Goal: Information Seeking & Learning: Understand process/instructions

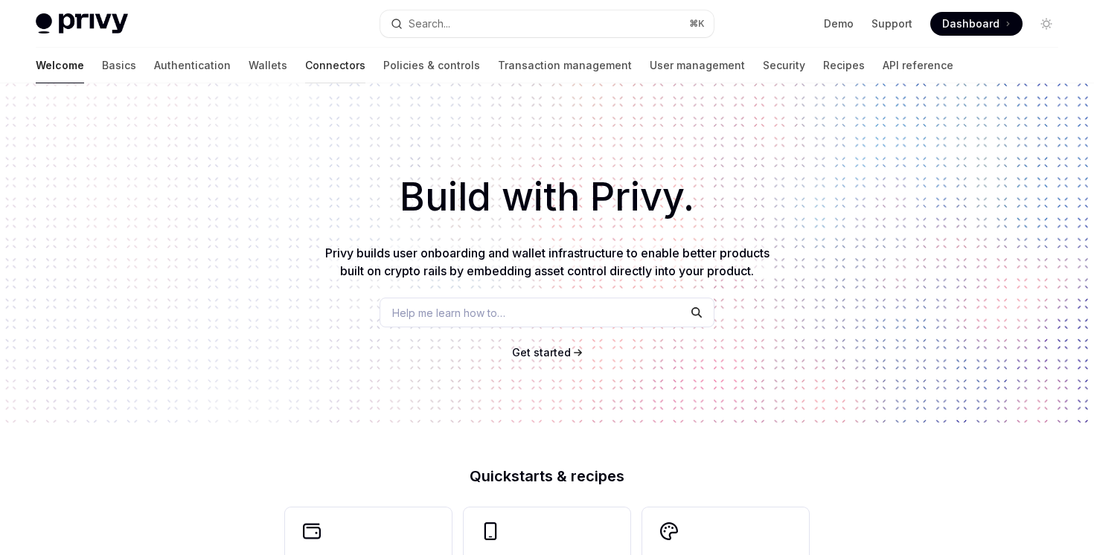
click at [305, 63] on link "Connectors" at bounding box center [335, 66] width 60 height 36
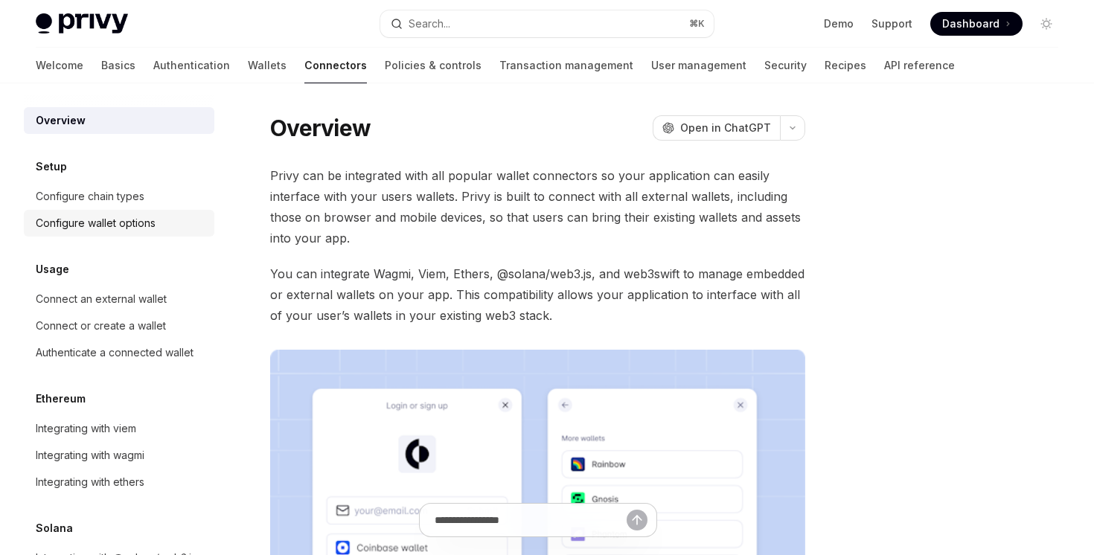
click at [113, 212] on link "Configure wallet options" at bounding box center [119, 223] width 190 height 27
type textarea "*"
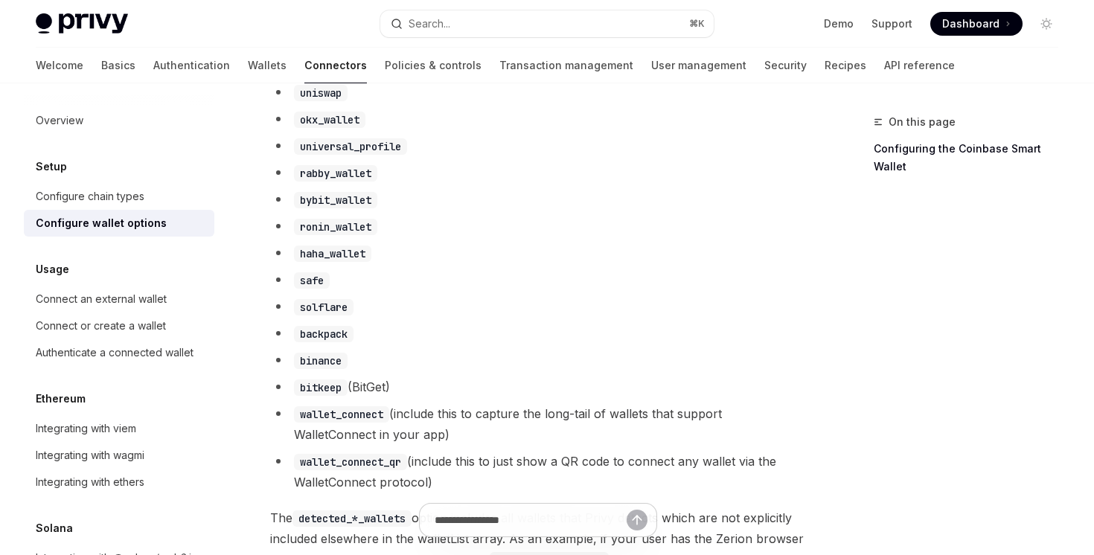
scroll to position [1589, 0]
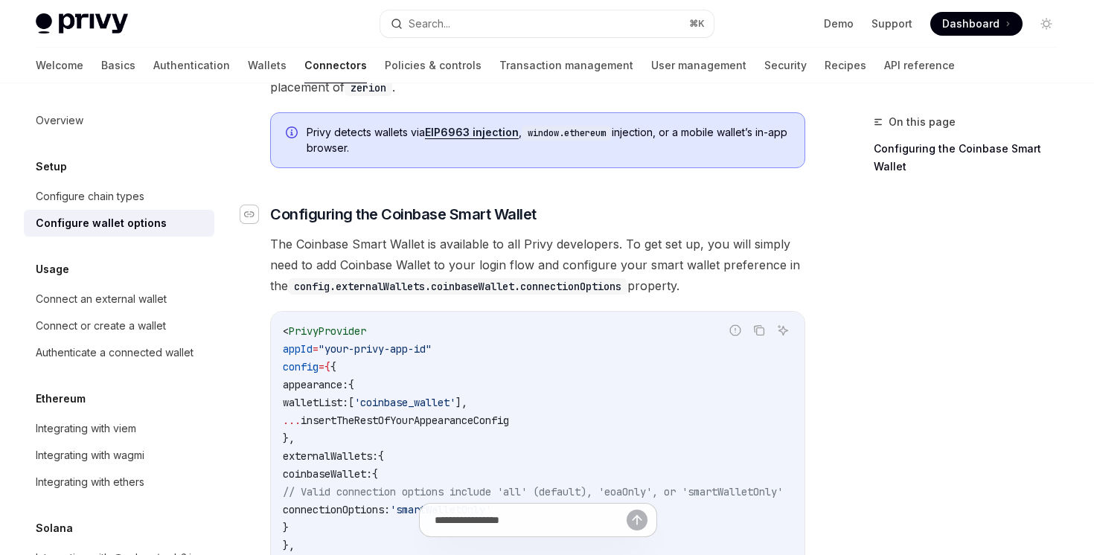
click at [254, 207] on div "Navigate to header" at bounding box center [249, 214] width 18 height 18
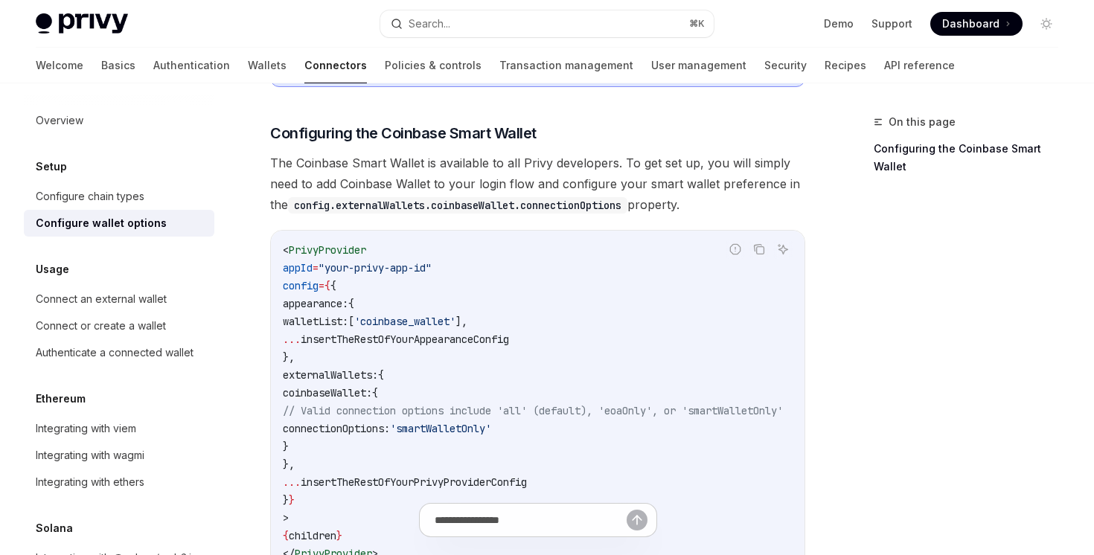
scroll to position [1670, 0]
click at [261, 126] on link "​" at bounding box center [255, 133] width 30 height 21
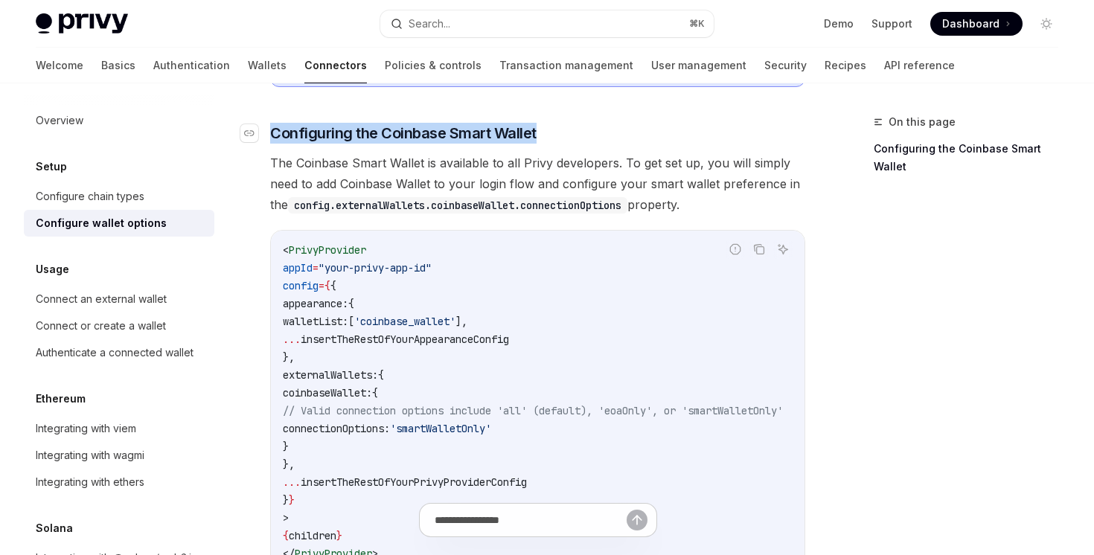
drag, startPoint x: 271, startPoint y: 124, endPoint x: 548, endPoint y: 126, distance: 277.5
click at [548, 126] on h3 "​ Configuring the Coinbase Smart Wallet" at bounding box center [537, 133] width 535 height 21
copy span "Configuring the Coinbase Smart Wallet"
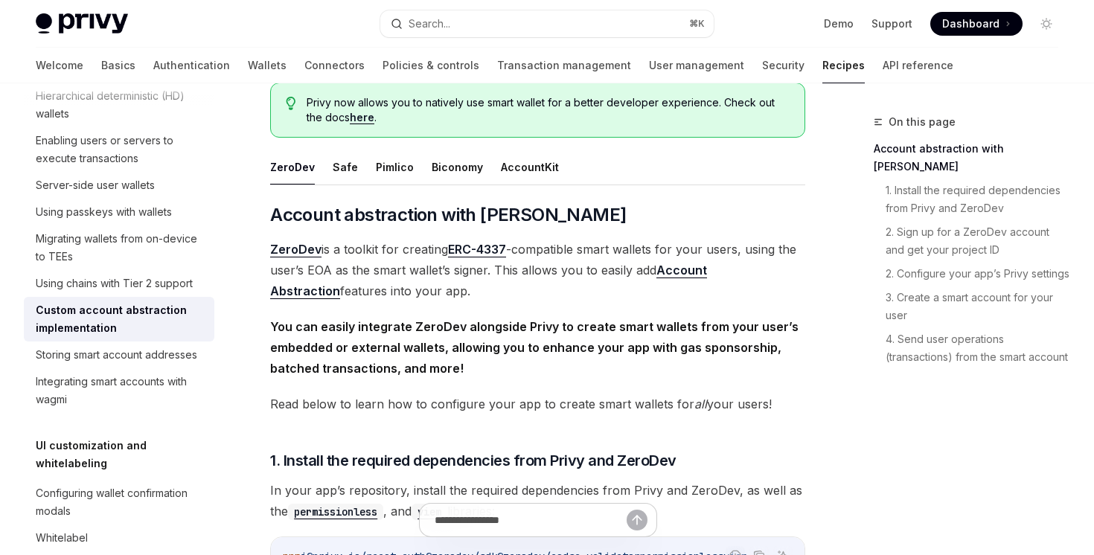
scroll to position [136, 0]
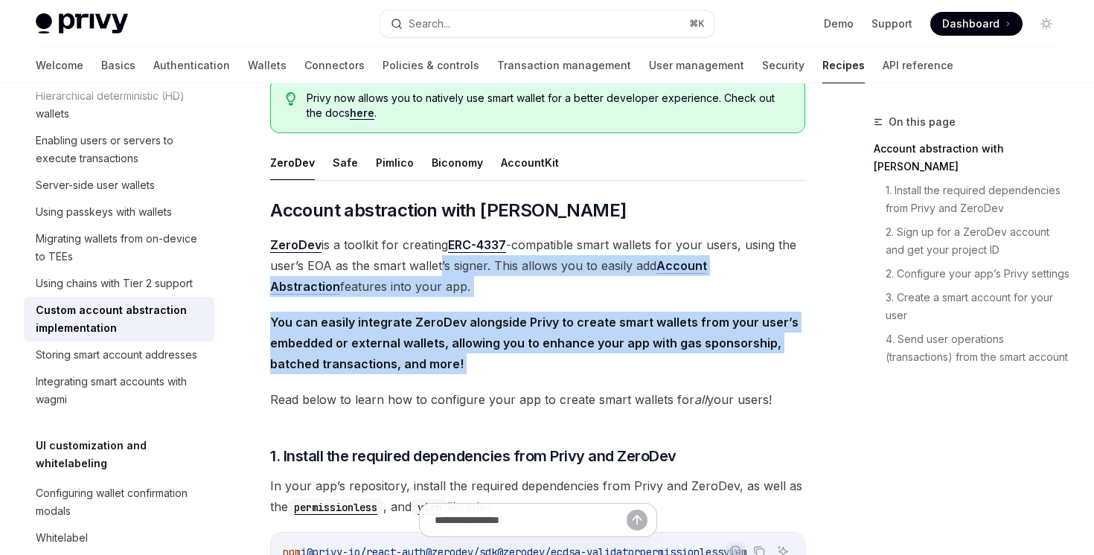
drag, startPoint x: 439, startPoint y: 264, endPoint x: 487, endPoint y: 383, distance: 128.2
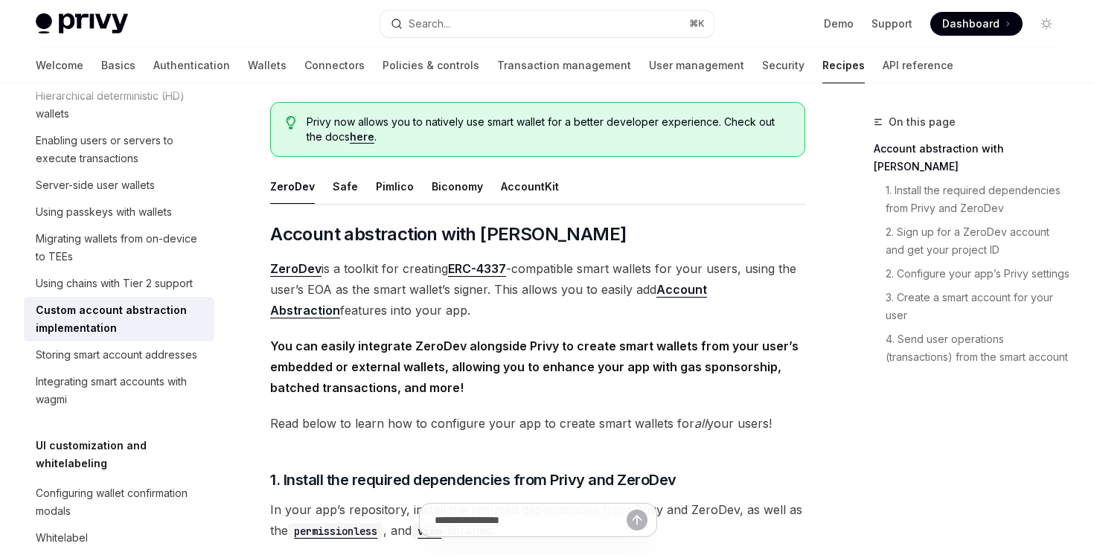
scroll to position [99, 0]
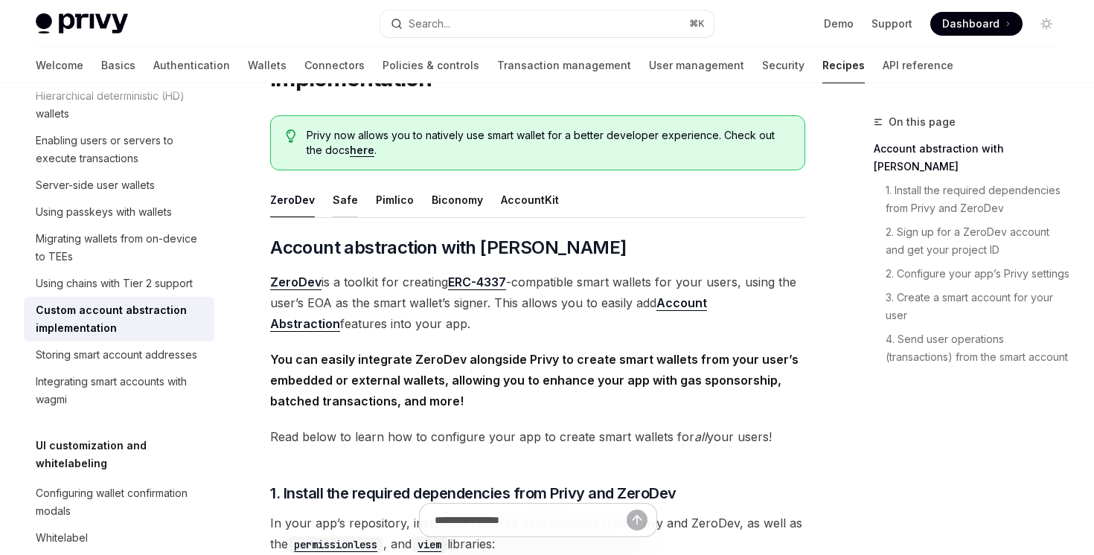
click at [344, 207] on button "Safe" at bounding box center [345, 199] width 25 height 35
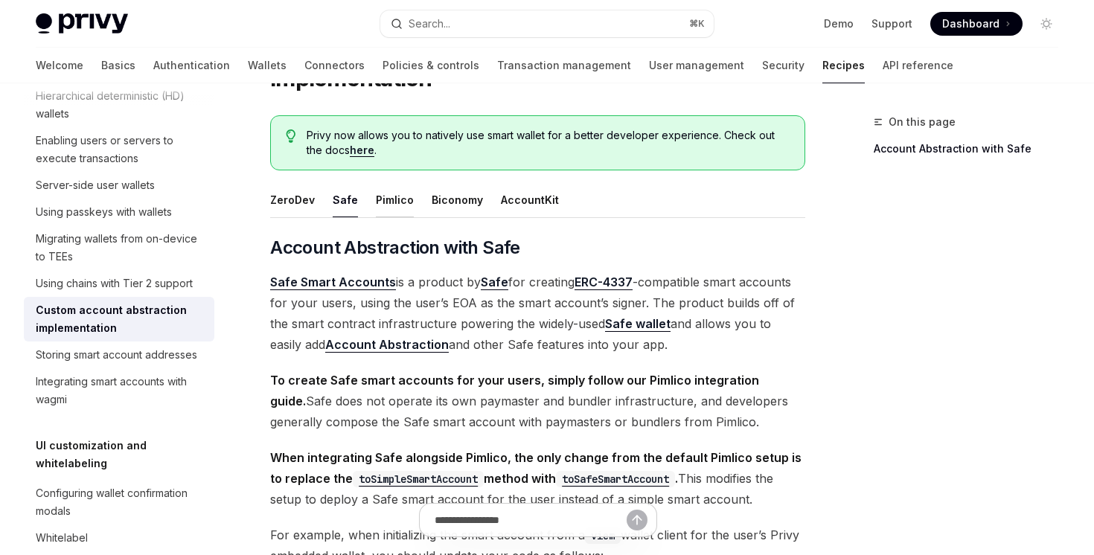
click at [395, 199] on button "Pimlico" at bounding box center [395, 199] width 38 height 35
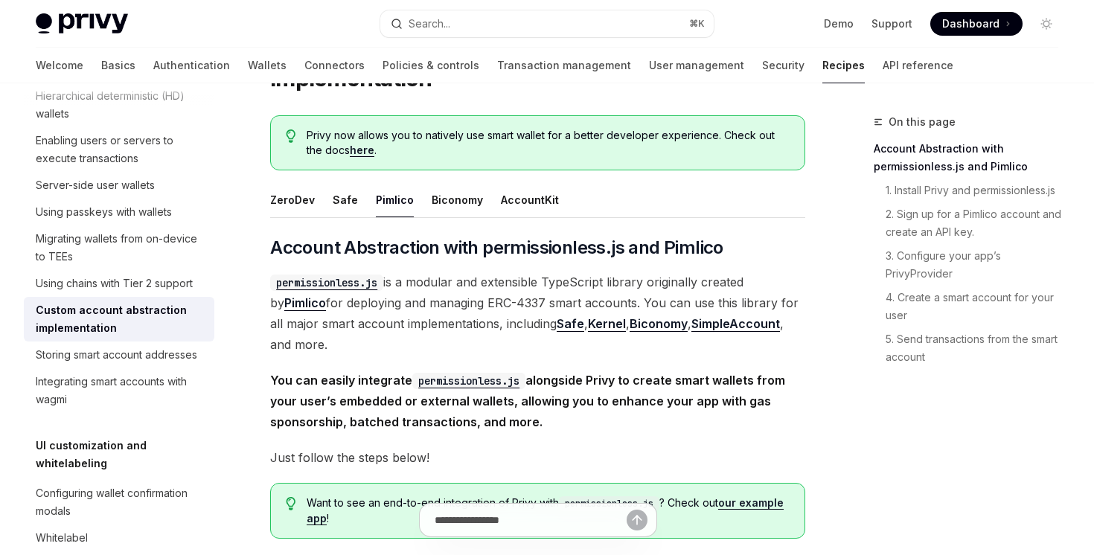
click at [408, 200] on ul "ZeroDev Safe Pimlico Biconomy AccountKit" at bounding box center [537, 200] width 535 height 36
click at [432, 201] on button "Biconomy" at bounding box center [457, 199] width 51 height 35
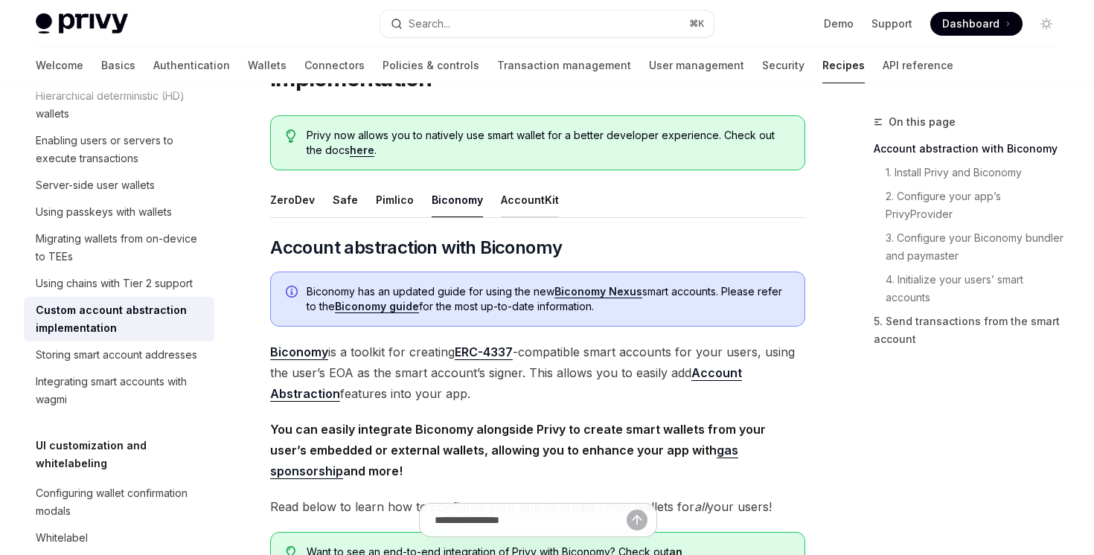
click at [519, 213] on button "AccountKit" at bounding box center [530, 199] width 58 height 35
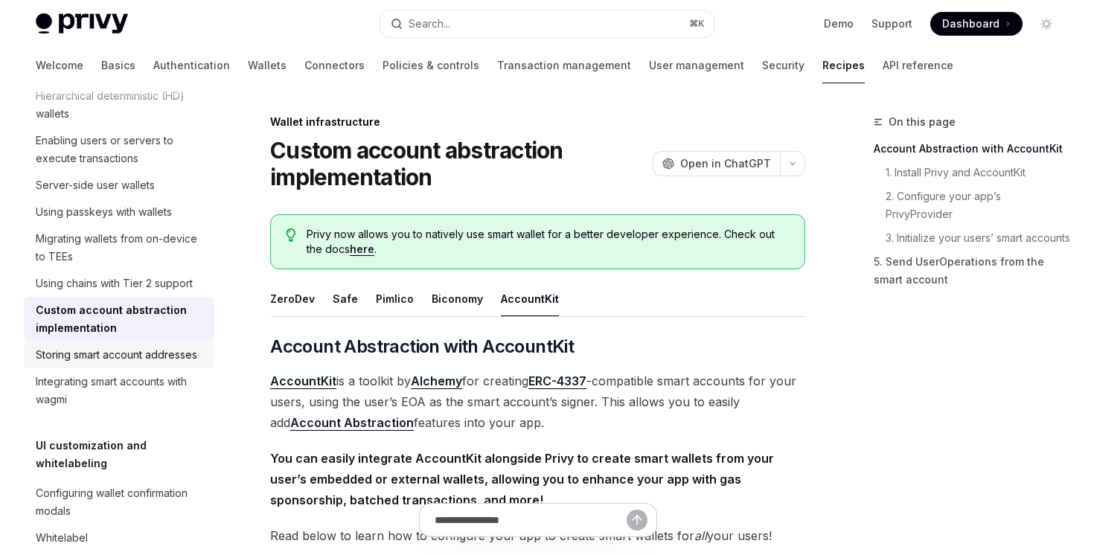
scroll to position [364, 0]
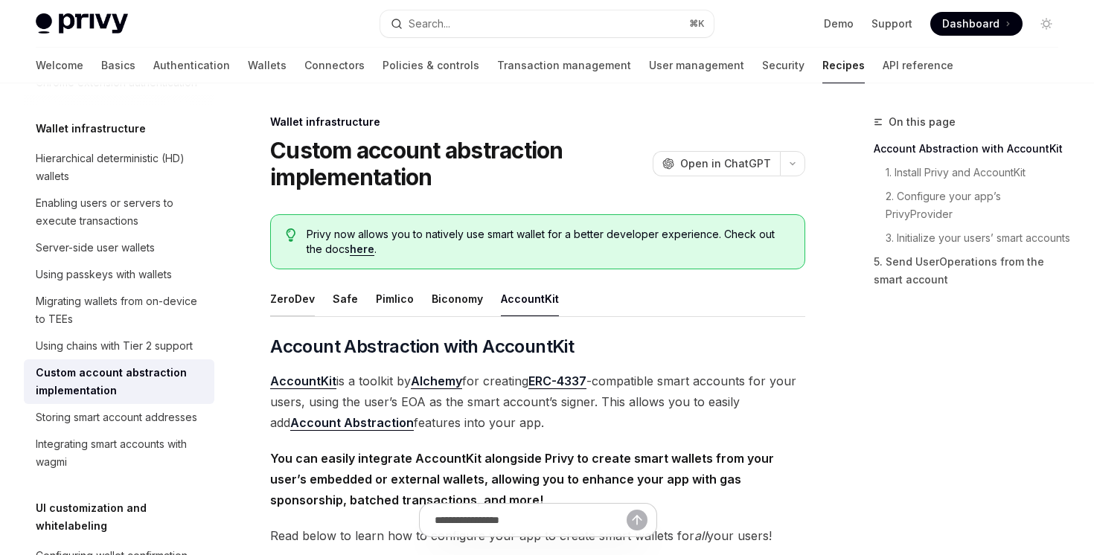
click at [286, 288] on button "ZeroDev" at bounding box center [292, 298] width 45 height 35
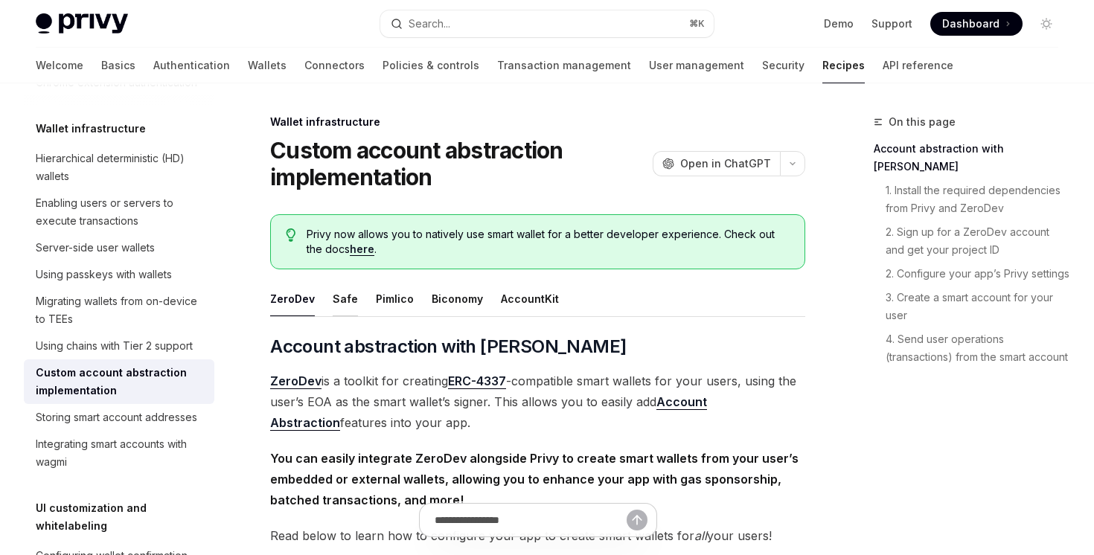
click at [340, 304] on button "Safe" at bounding box center [345, 298] width 25 height 35
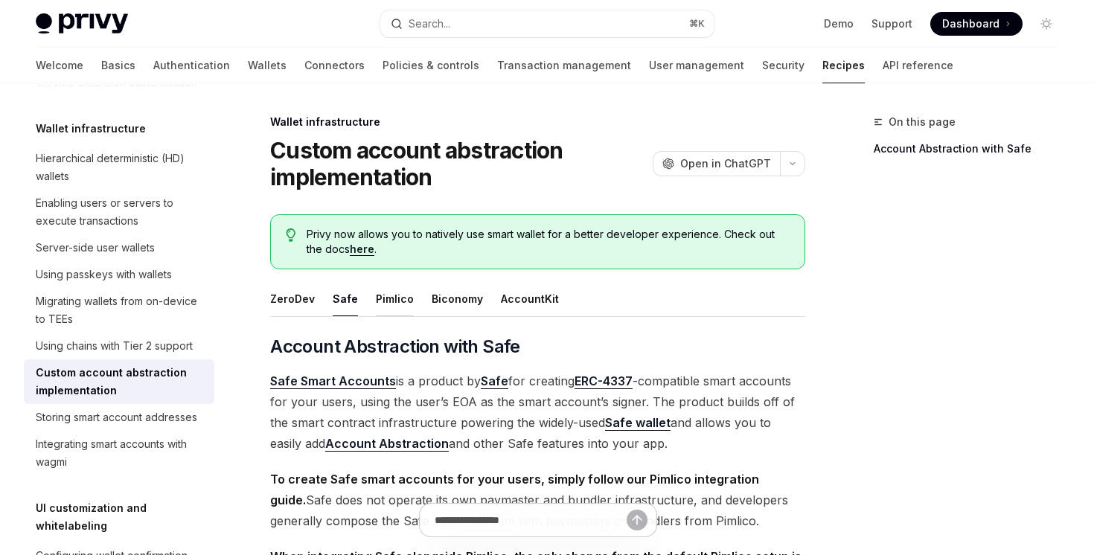
click at [388, 302] on button "Pimlico" at bounding box center [395, 298] width 38 height 35
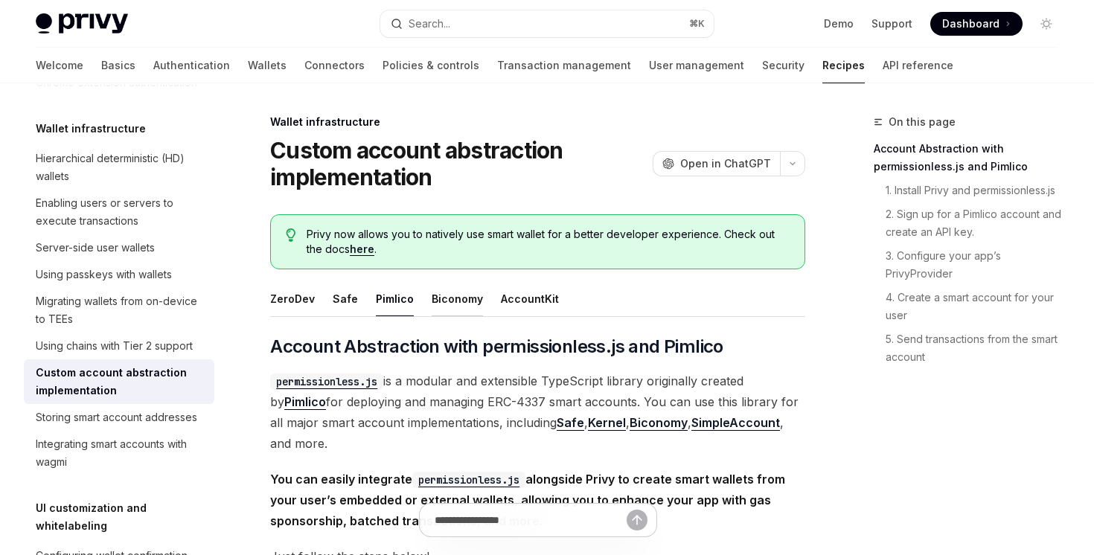
click at [461, 310] on button "Biconomy" at bounding box center [457, 298] width 51 height 35
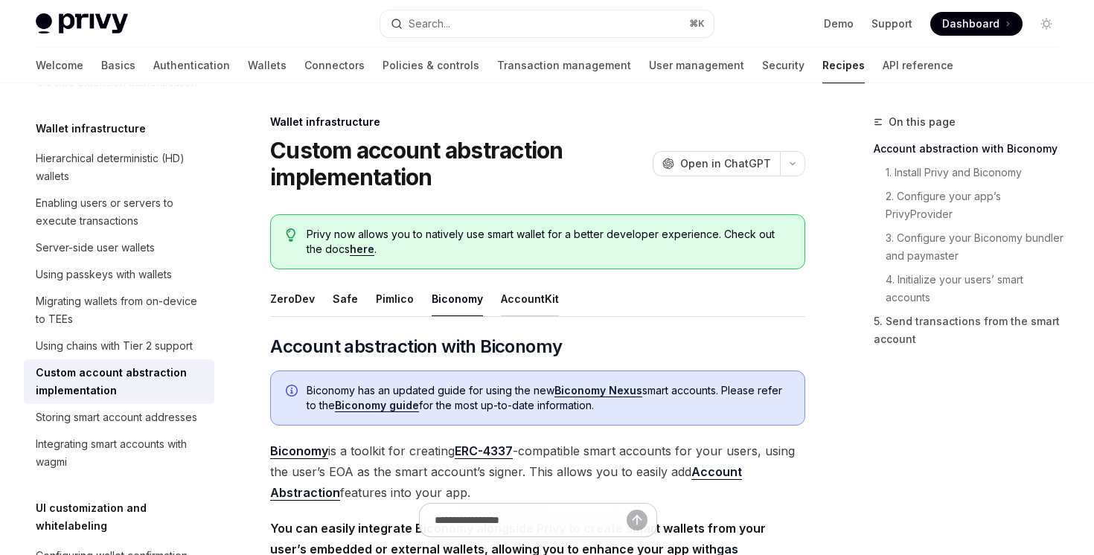
click at [507, 310] on button "AccountKit" at bounding box center [530, 298] width 58 height 35
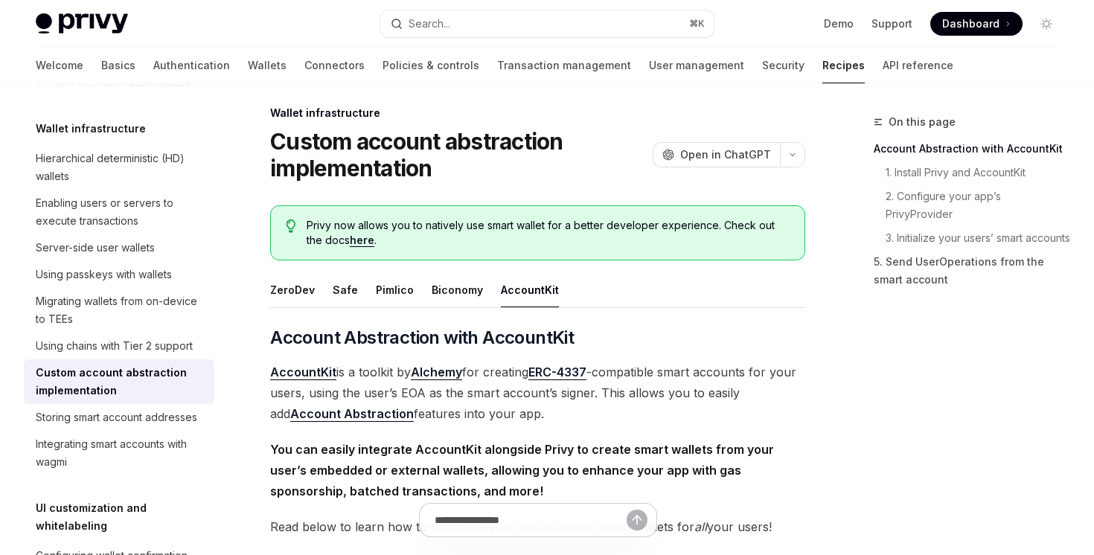
scroll to position [13, 0]
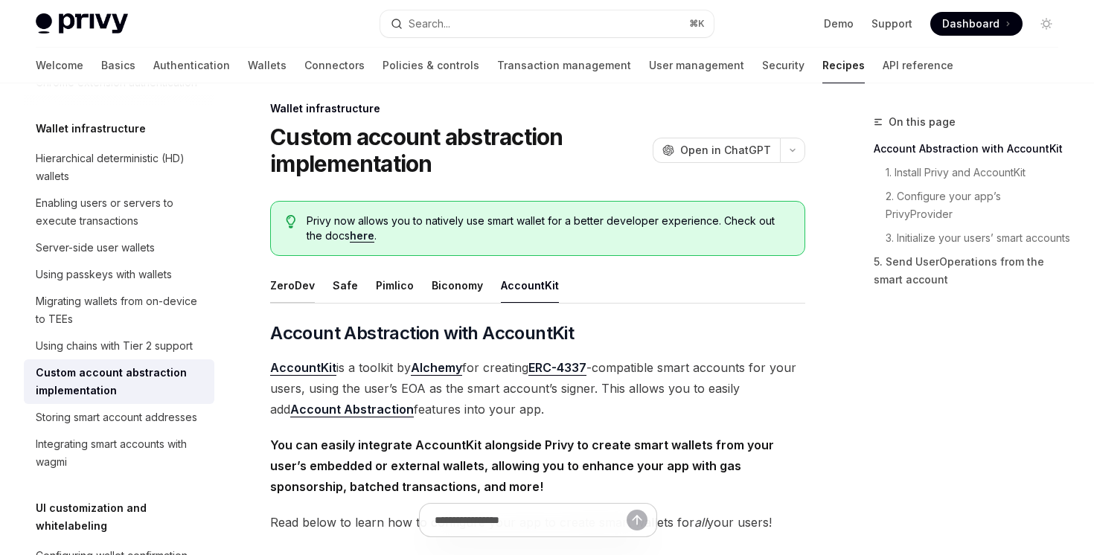
click at [286, 285] on button "ZeroDev" at bounding box center [292, 285] width 45 height 35
type textarea "*"
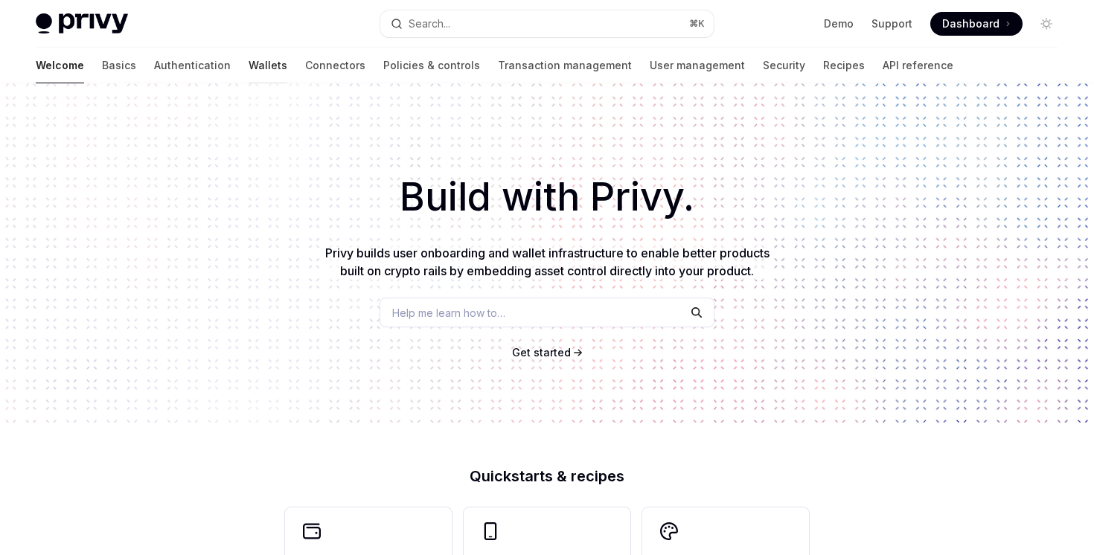
click at [249, 64] on link "Wallets" at bounding box center [268, 66] width 39 height 36
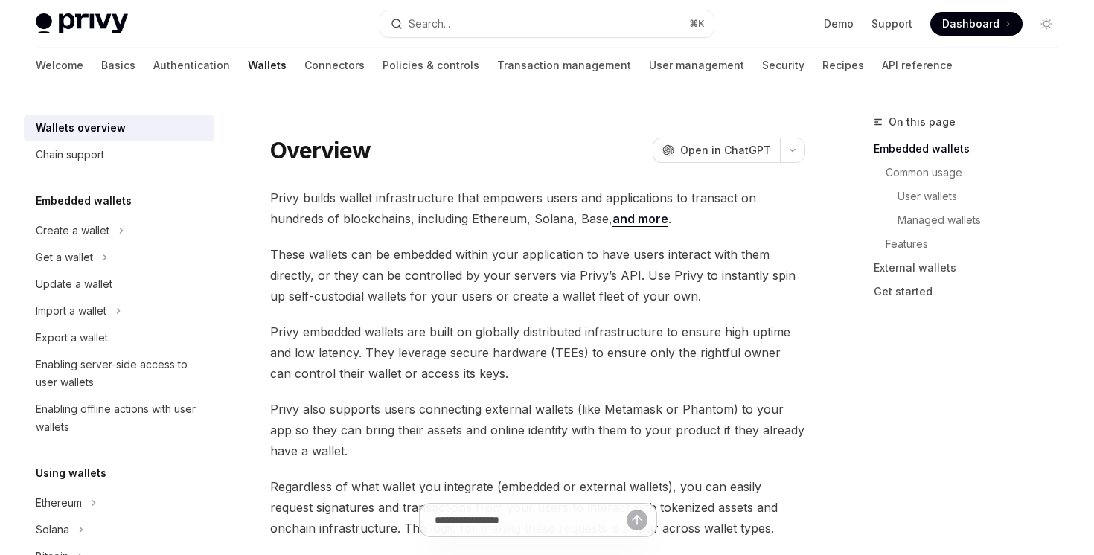
scroll to position [723, 0]
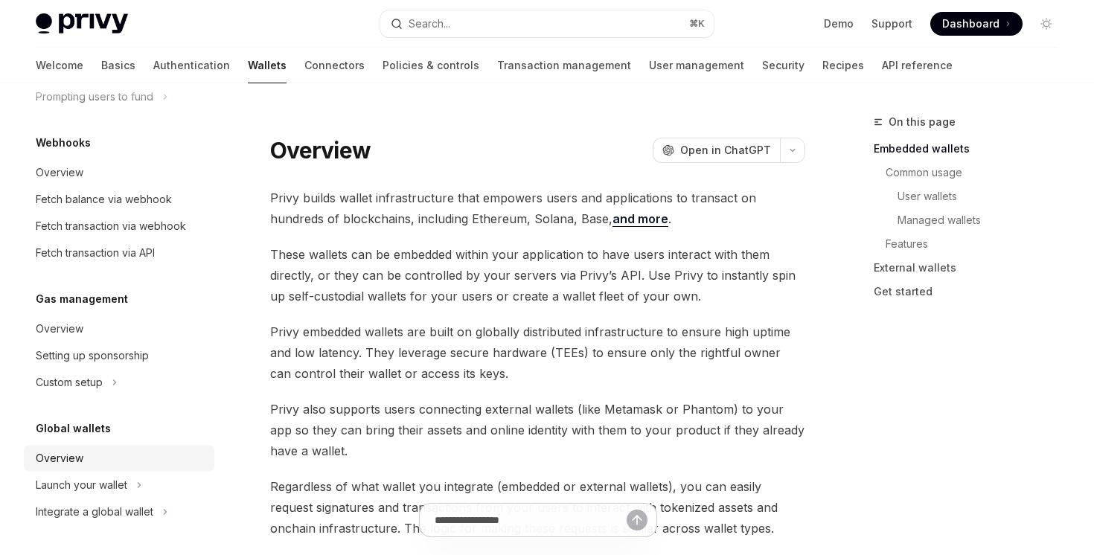
click at [117, 464] on div "Overview" at bounding box center [121, 458] width 170 height 18
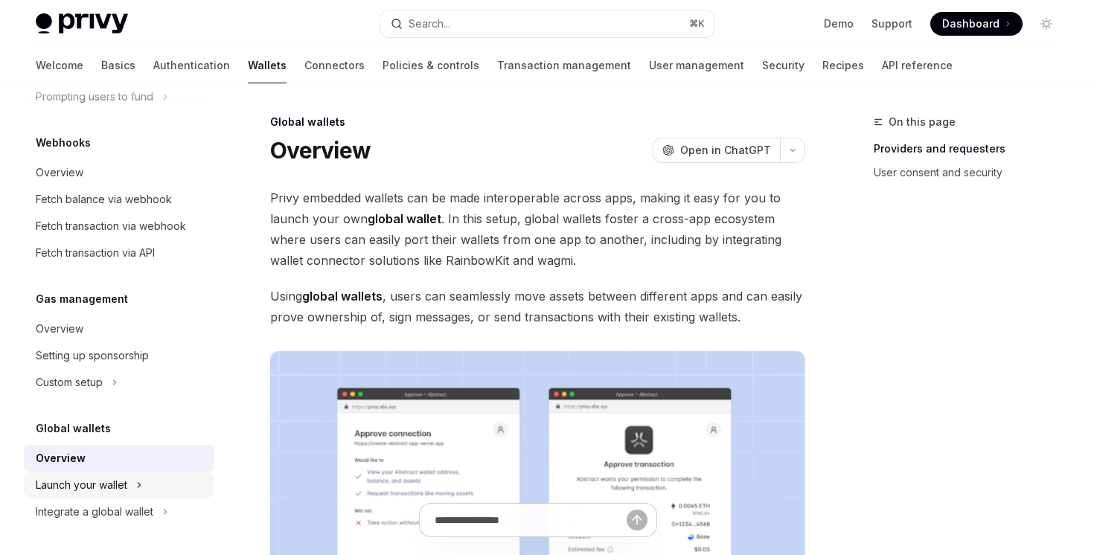
click at [117, 480] on div "Launch your wallet" at bounding box center [82, 485] width 92 height 18
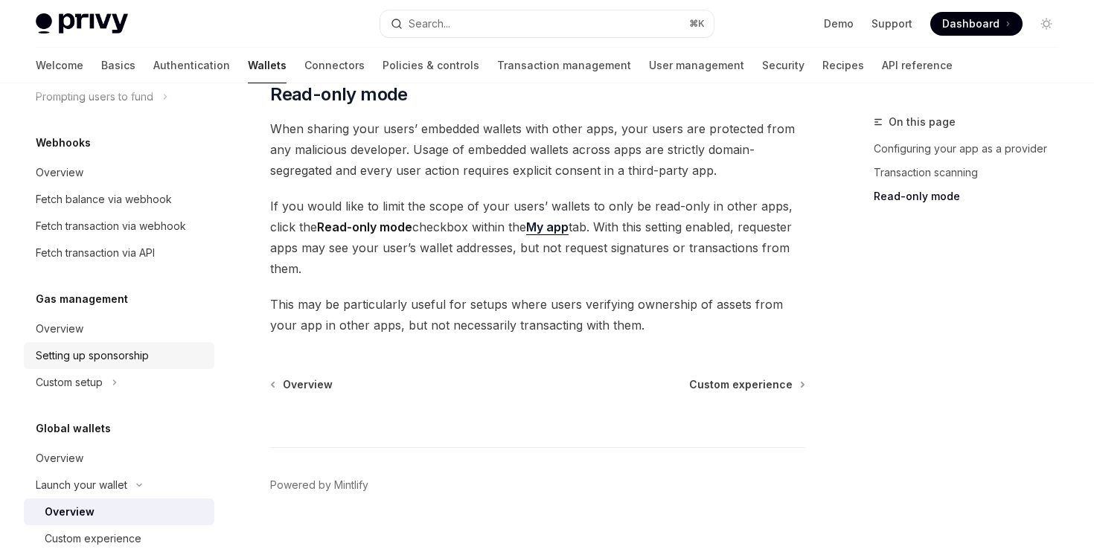
scroll to position [777, 0]
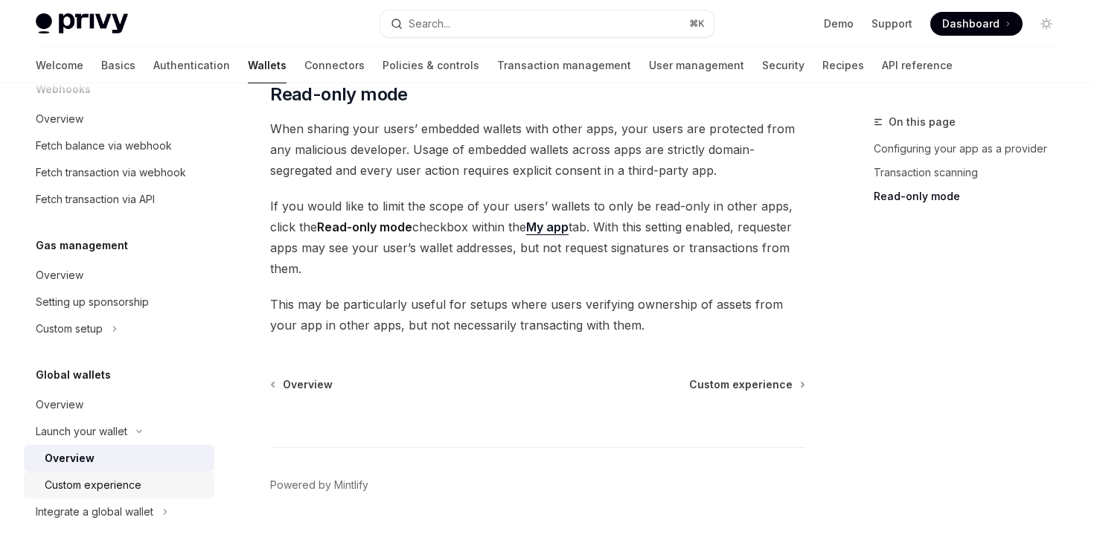
click at [154, 487] on div "Custom experience" at bounding box center [125, 485] width 161 height 18
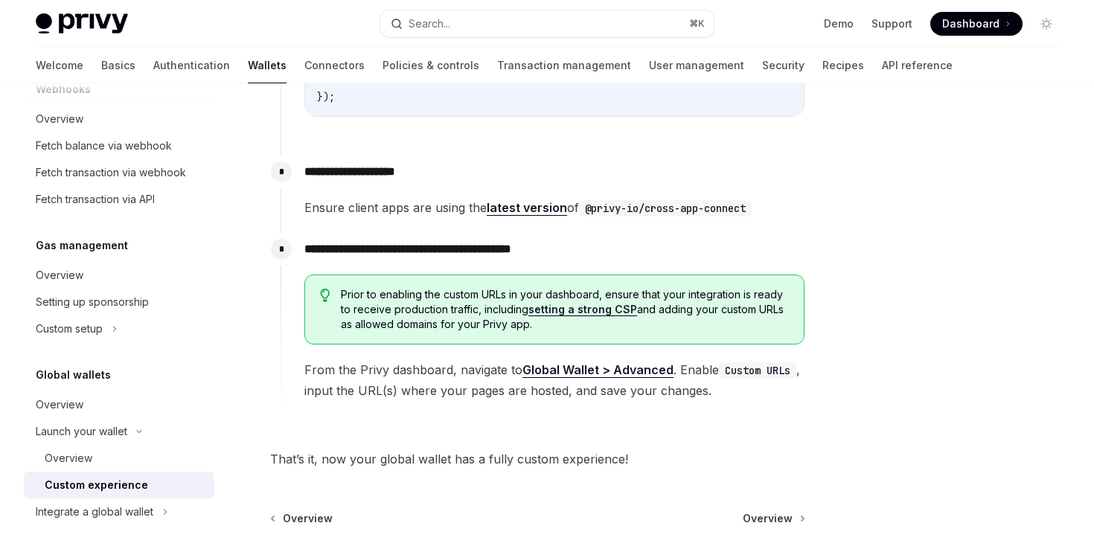
scroll to position [2719, 0]
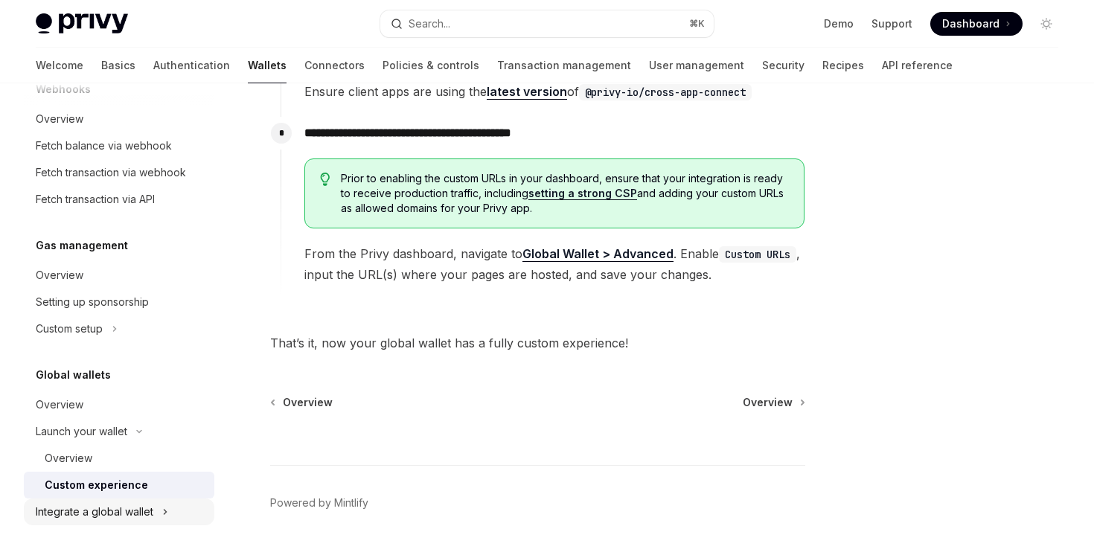
click at [118, 519] on div "Integrate a global wallet" at bounding box center [95, 512] width 118 height 18
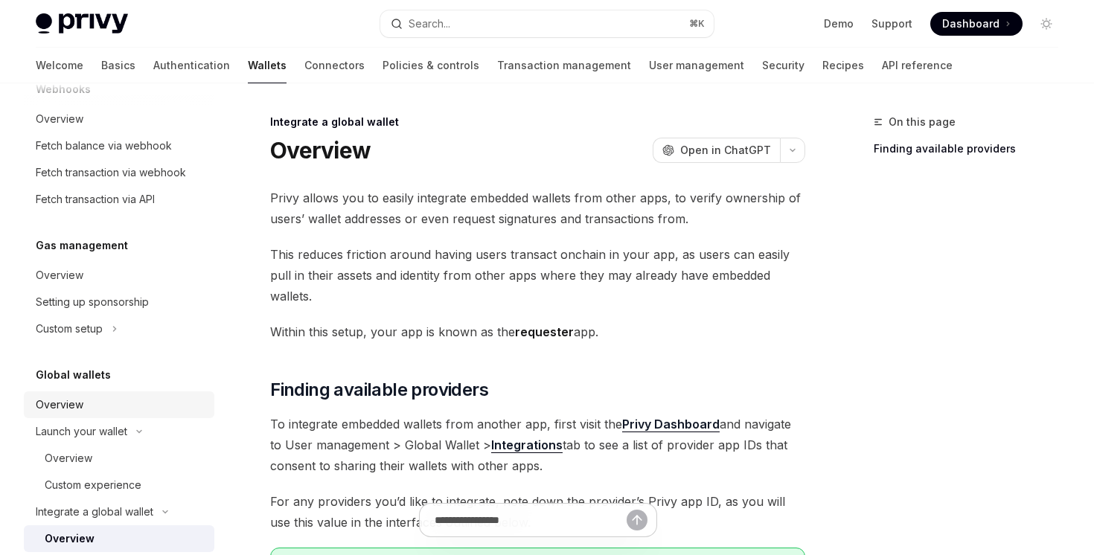
scroll to position [964, 0]
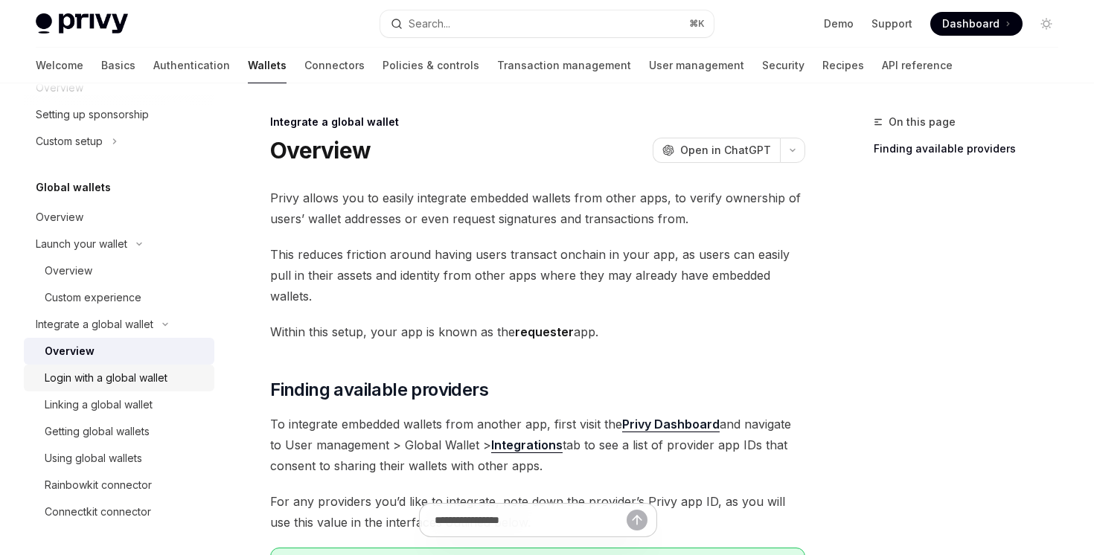
click at [158, 382] on div "Login with a global wallet" at bounding box center [106, 378] width 123 height 18
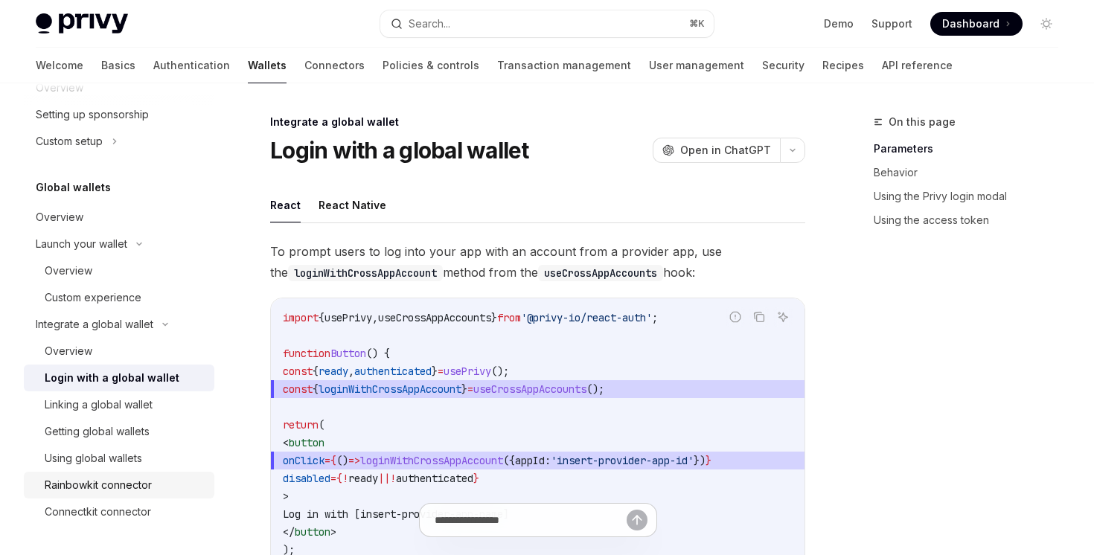
click at [144, 476] on div "Rainbowkit connector" at bounding box center [98, 485] width 107 height 18
type textarea "*"
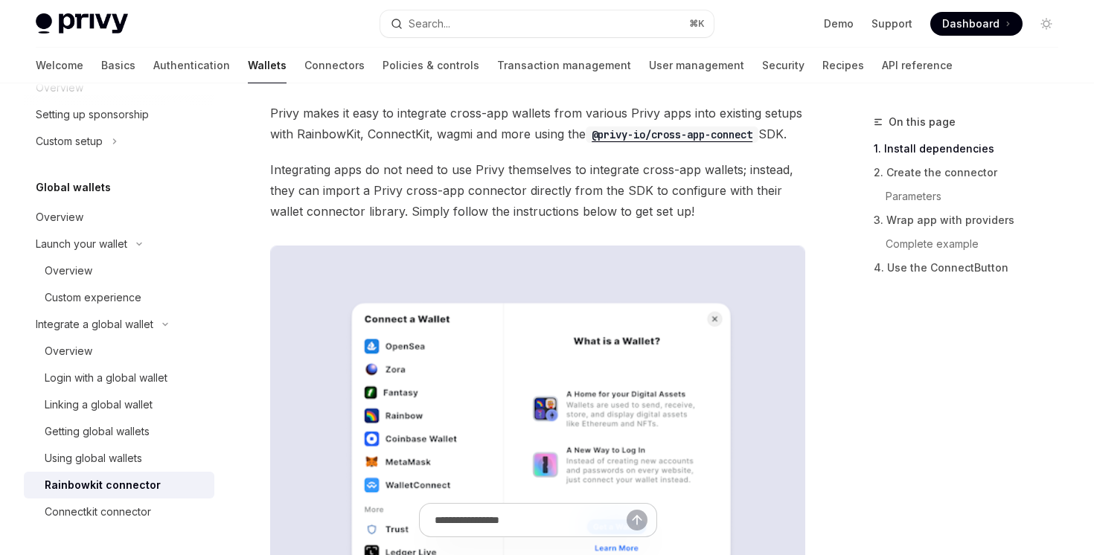
scroll to position [179, 0]
